Goal: Information Seeking & Learning: Find specific fact

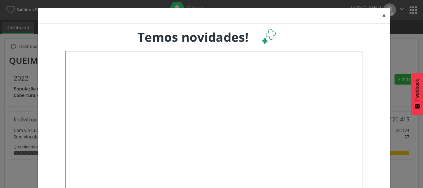
click at [382, 14] on button "×" at bounding box center [384, 15] width 12 height 15
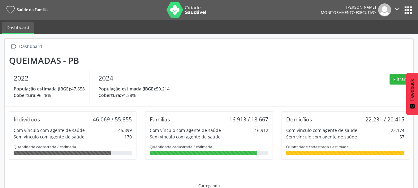
click at [410, 7] on button "apps" at bounding box center [408, 10] width 11 height 11
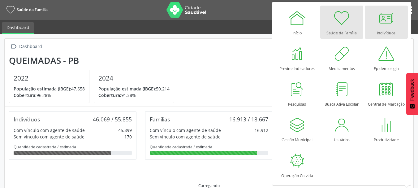
click at [374, 23] on link "Indivíduos" at bounding box center [386, 22] width 43 height 33
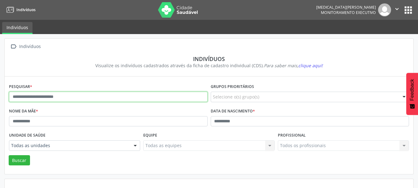
click at [64, 95] on input "text" at bounding box center [108, 97] width 199 height 11
click at [9, 155] on button "Buscar" at bounding box center [19, 160] width 21 height 11
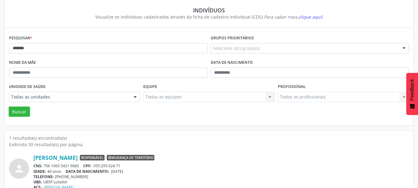
scroll to position [65, 0]
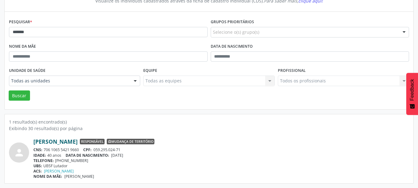
click at [73, 140] on link "Ayslana Luana Cordeiro da Silva" at bounding box center [55, 141] width 44 height 7
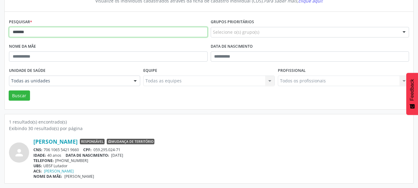
click at [59, 33] on input "*******" at bounding box center [108, 32] width 199 height 11
type input "**********"
click at [9, 90] on button "Buscar" at bounding box center [19, 95] width 21 height 11
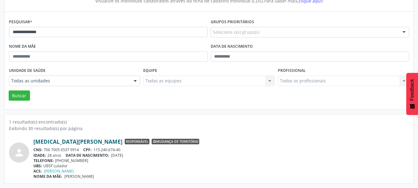
click at [80, 140] on link "Alexia Prutusca Oliveira Araga" at bounding box center [77, 141] width 89 height 7
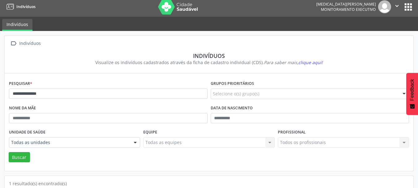
scroll to position [0, 0]
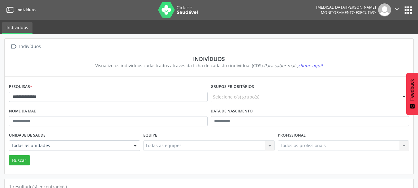
click at [399, 9] on icon "" at bounding box center [397, 9] width 7 height 7
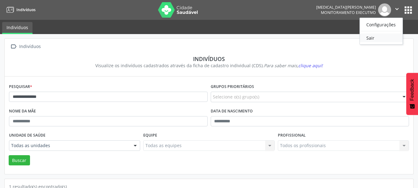
click at [378, 40] on link "Sair" at bounding box center [381, 37] width 43 height 9
